Goal: Task Accomplishment & Management: Complete application form

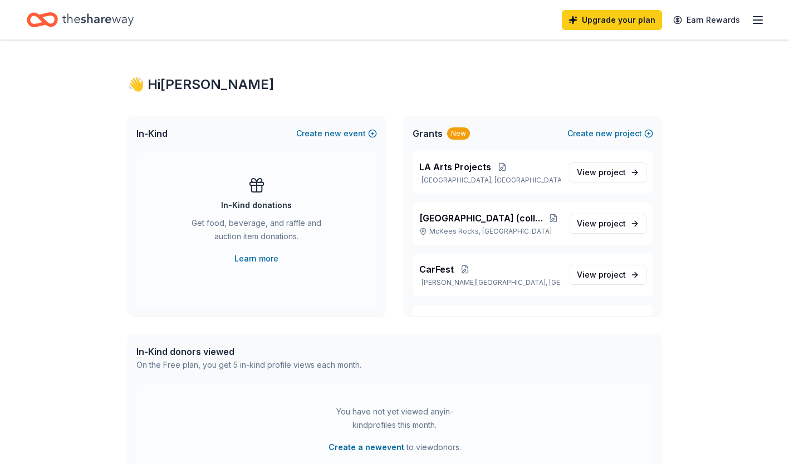
click at [91, 17] on icon "Home" at bounding box center [97, 19] width 71 height 23
click at [605, 26] on link "Upgrade your plan" at bounding box center [612, 20] width 100 height 20
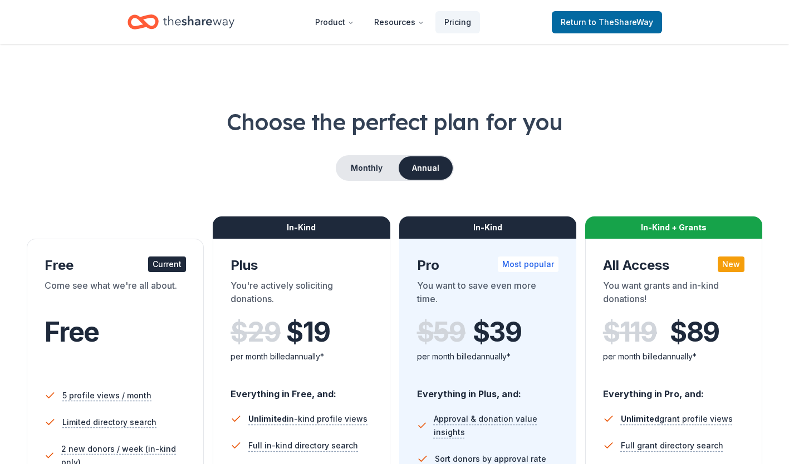
click at [374, 166] on button "Monthly" at bounding box center [367, 167] width 60 height 23
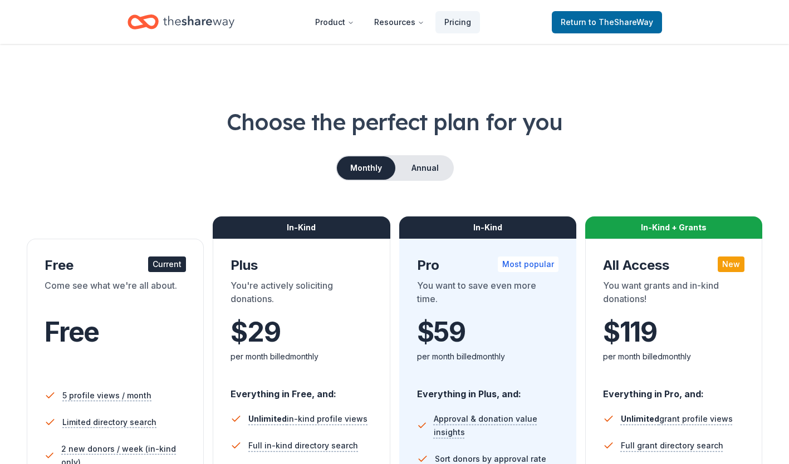
click at [416, 163] on button "Annual" at bounding box center [424, 167] width 55 height 23
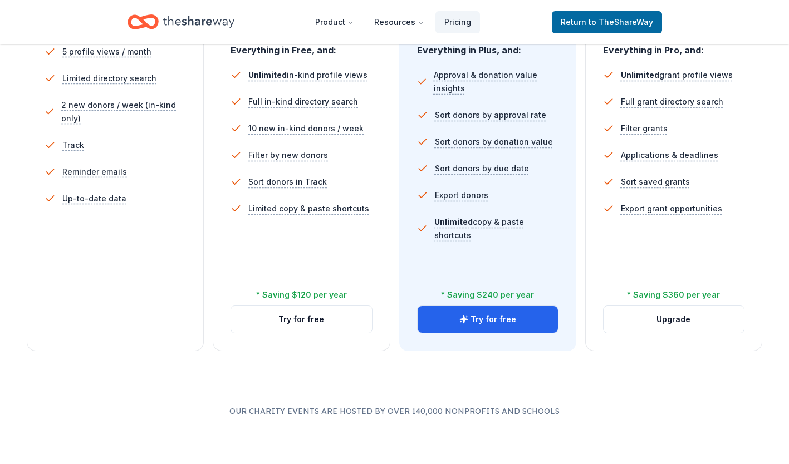
scroll to position [365, 0]
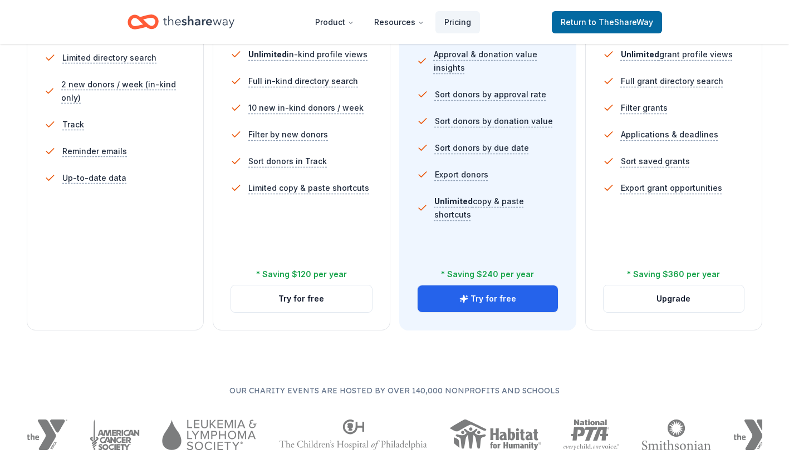
click at [687, 302] on button "Upgrade" at bounding box center [673, 299] width 140 height 27
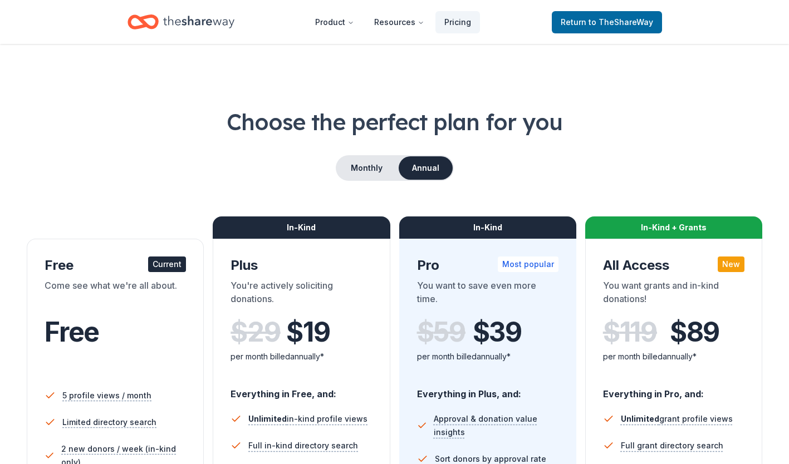
click at [596, 27] on span "Return to TheShareWay" at bounding box center [607, 22] width 92 height 13
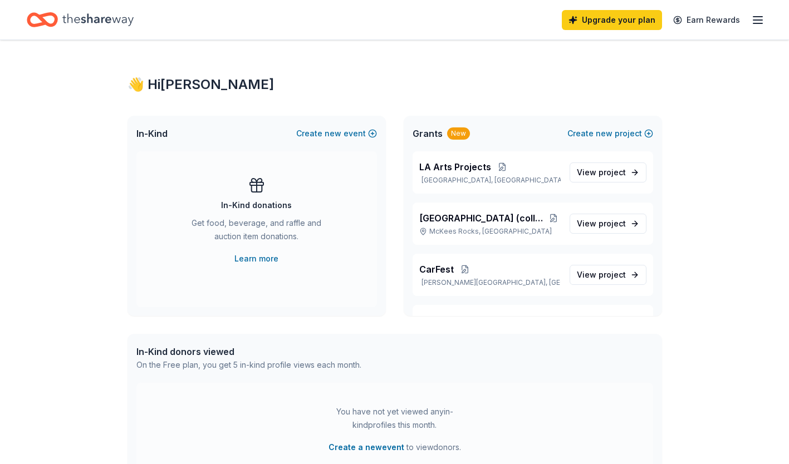
click at [762, 17] on icon "button" at bounding box center [757, 19] width 13 height 13
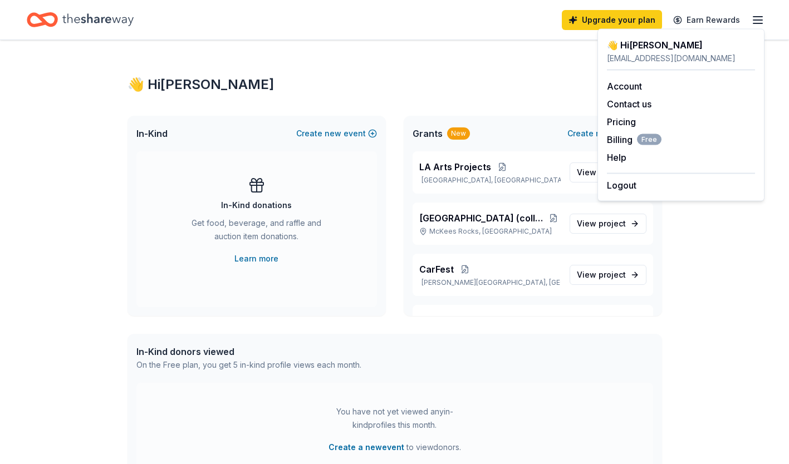
click at [623, 188] on button "Logout" at bounding box center [622, 185] width 30 height 13
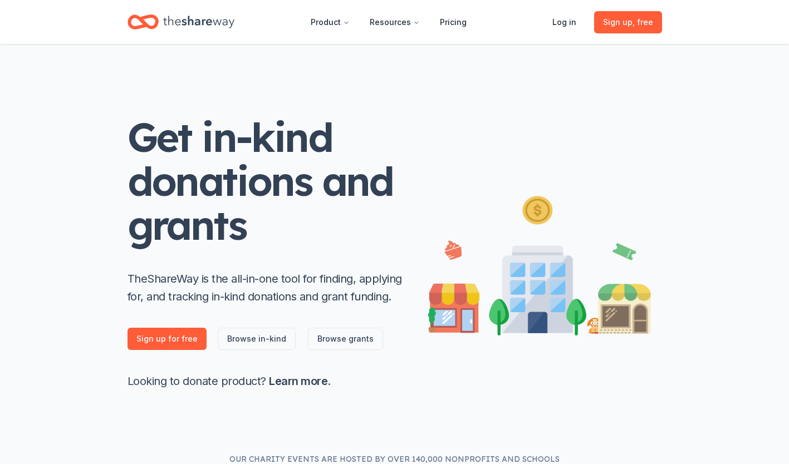
click at [617, 25] on span "Sign up , free" at bounding box center [628, 22] width 50 height 13
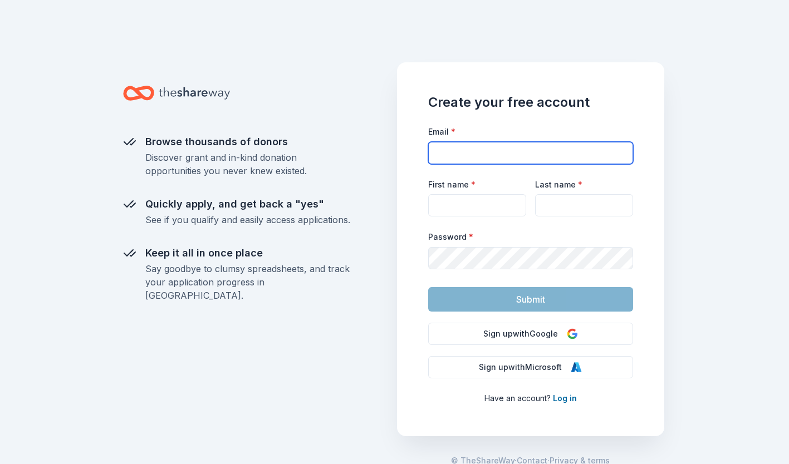
click at [446, 149] on input "Email *" at bounding box center [530, 153] width 205 height 22
type input "[PERSON_NAME][EMAIL_ADDRESS][DOMAIN_NAME]"
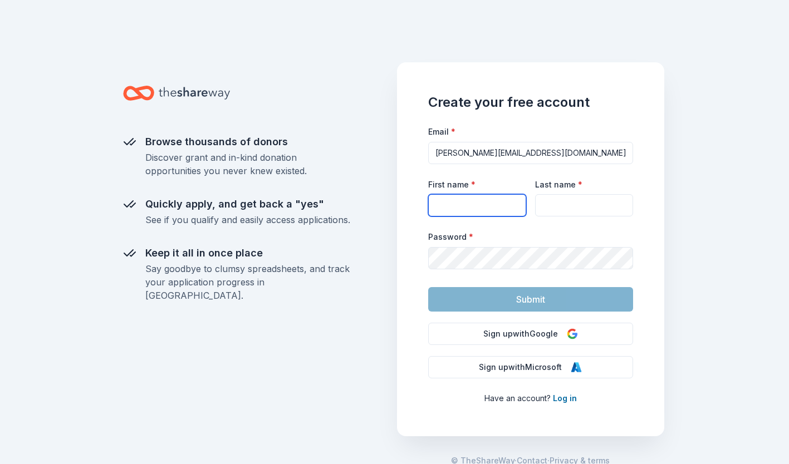
type input "[PERSON_NAME]"
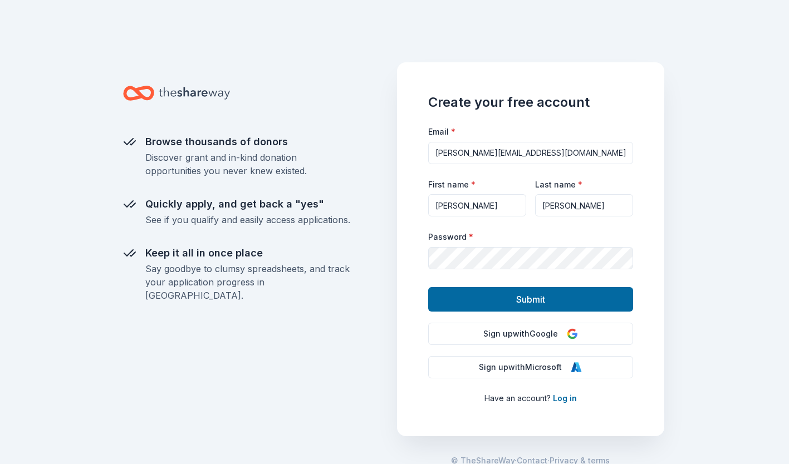
click at [487, 298] on button "Submit" at bounding box center [530, 299] width 205 height 24
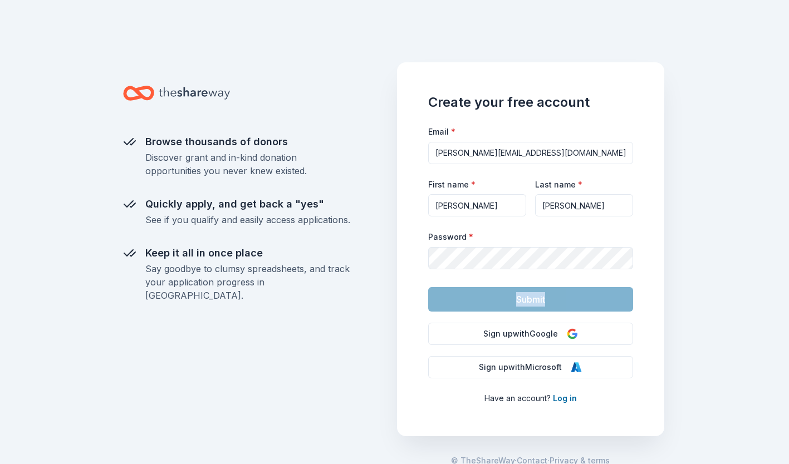
click at [487, 298] on form "Email * [PERSON_NAME][EMAIL_ADDRESS][DOMAIN_NAME] First name * [PERSON_NAME] La…" at bounding box center [530, 218] width 205 height 187
